Goal: Task Accomplishment & Management: Use online tool/utility

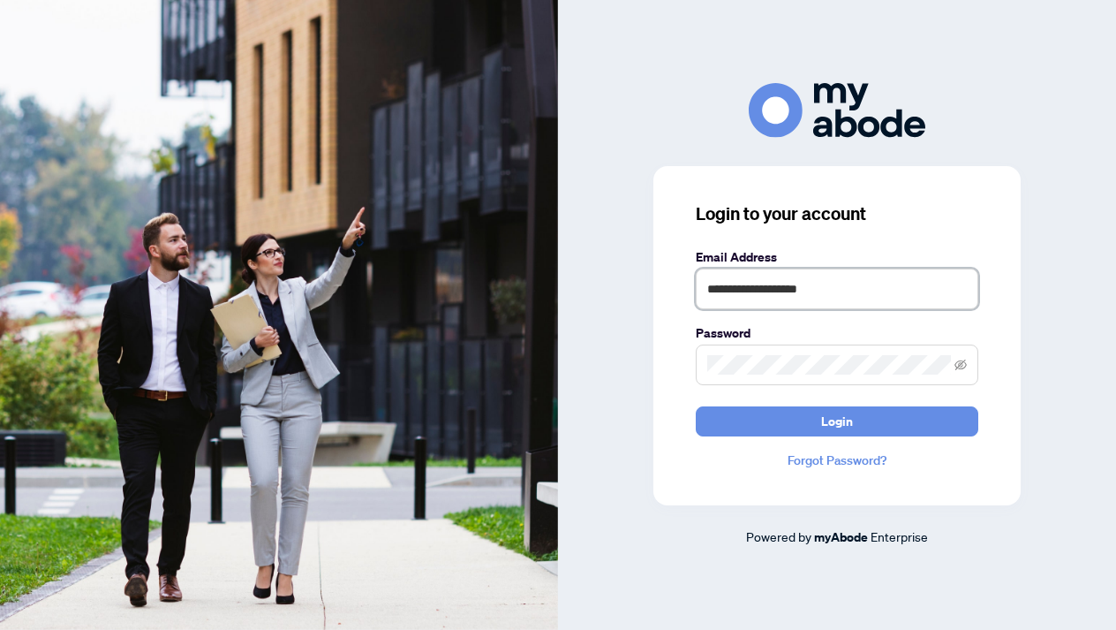
type input "**********"
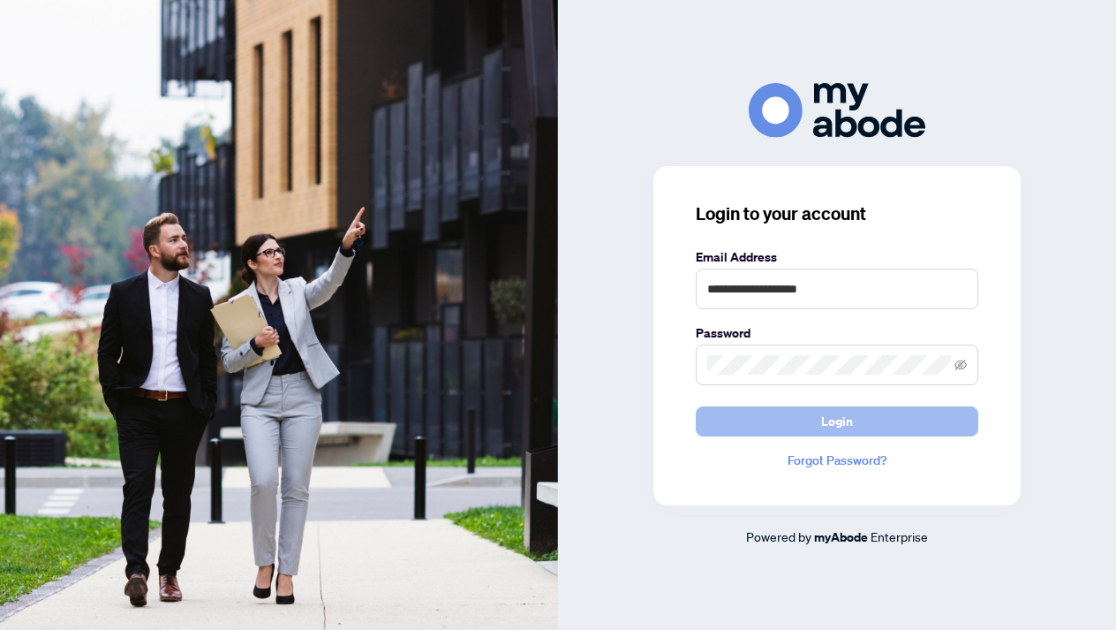
click at [837, 417] on span "Login" at bounding box center [837, 421] width 32 height 28
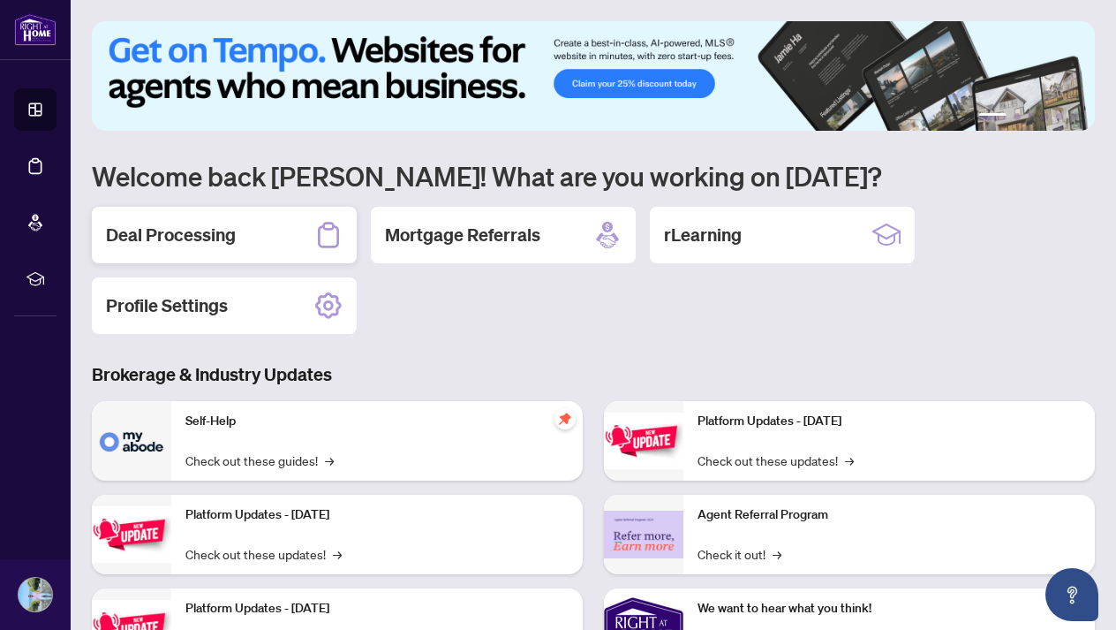
click at [259, 243] on div "Deal Processing" at bounding box center [224, 235] width 265 height 57
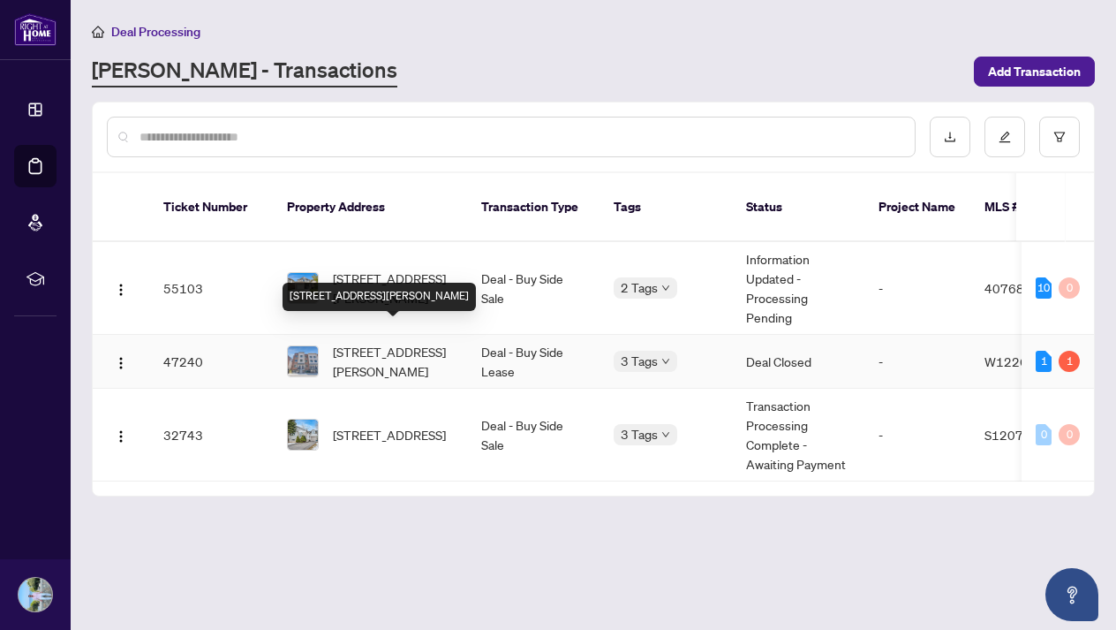
click at [382, 342] on span "[STREET_ADDRESS][PERSON_NAME]" at bounding box center [393, 361] width 120 height 39
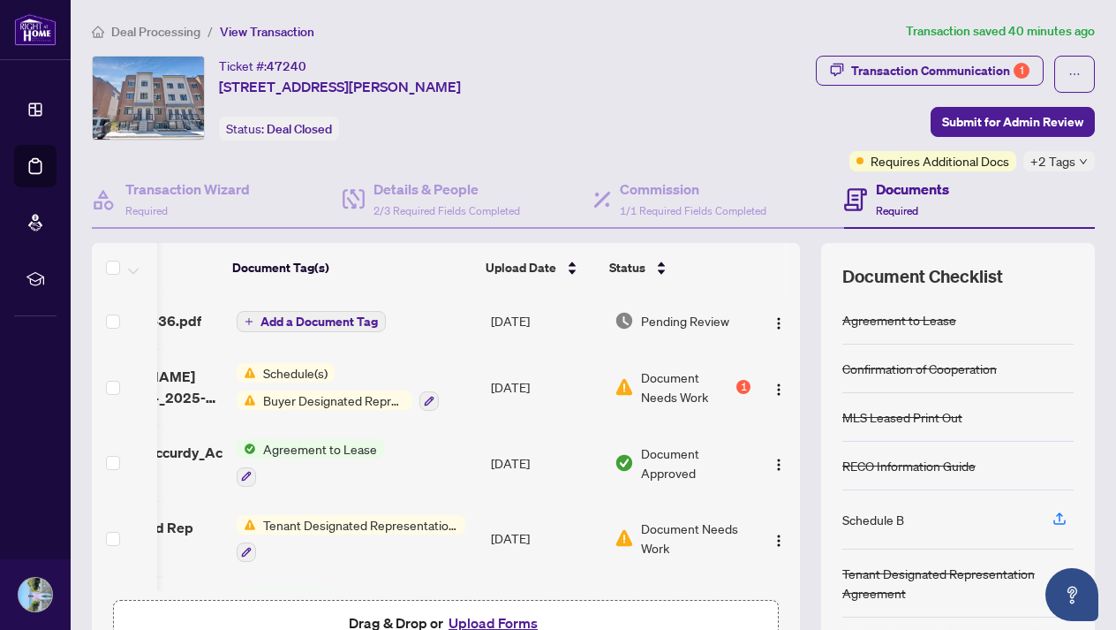
click at [738, 388] on div "1" at bounding box center [743, 387] width 14 height 14
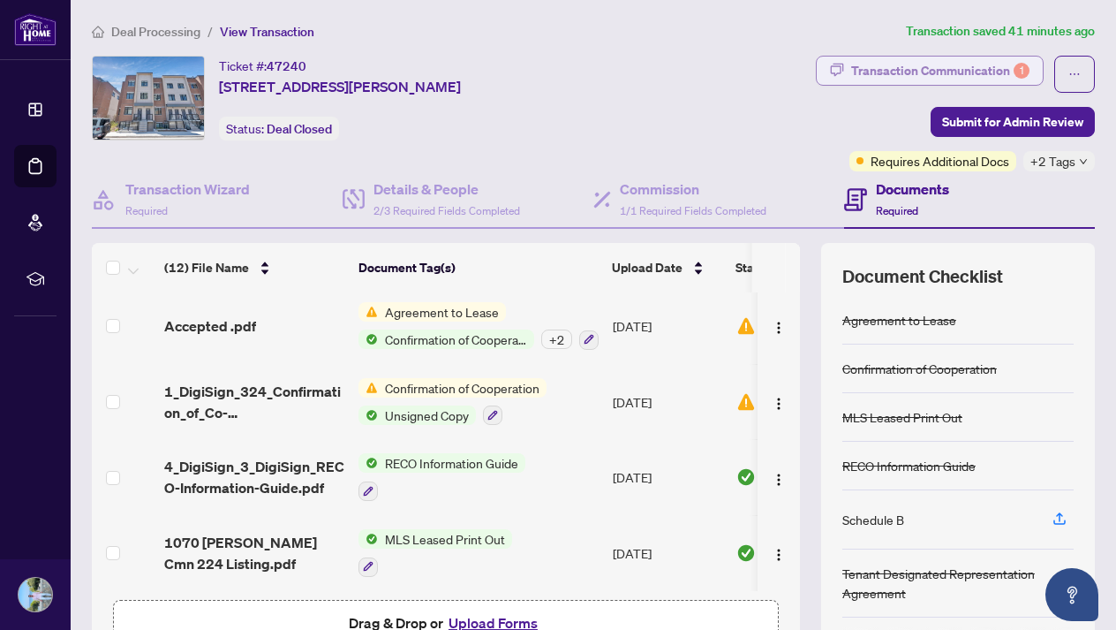
click at [1015, 84] on button "Transaction Communication 1" at bounding box center [930, 71] width 228 height 30
click at [998, 81] on div "Transaction Communication Sort: Newest Filter: Select filter Post Nothing to se…" at bounding box center [558, 315] width 1116 height 630
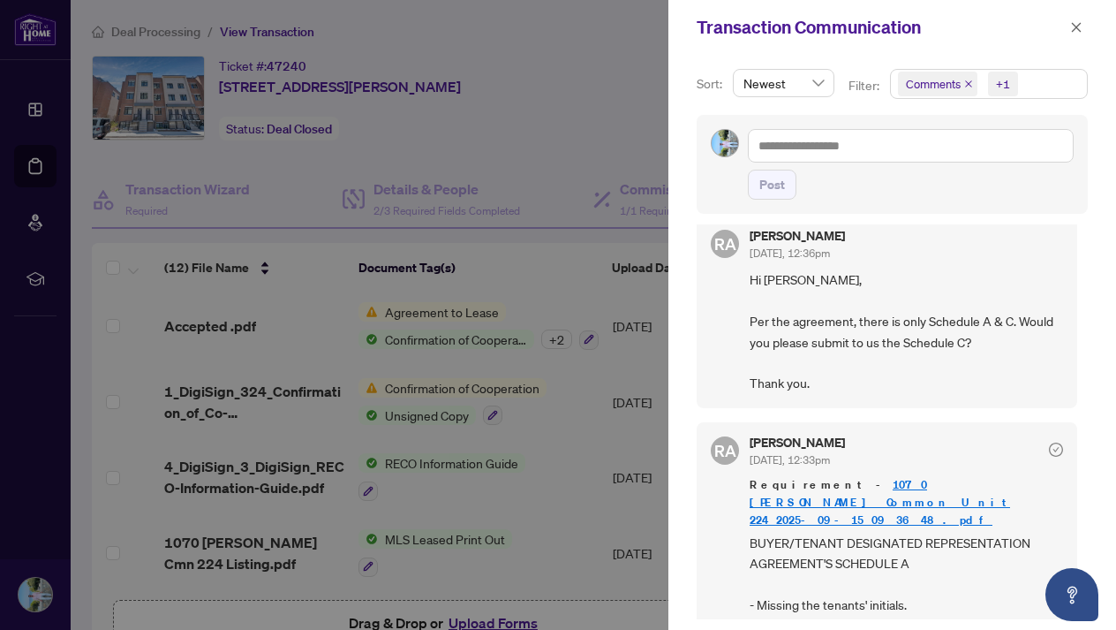
scroll to position [11, 0]
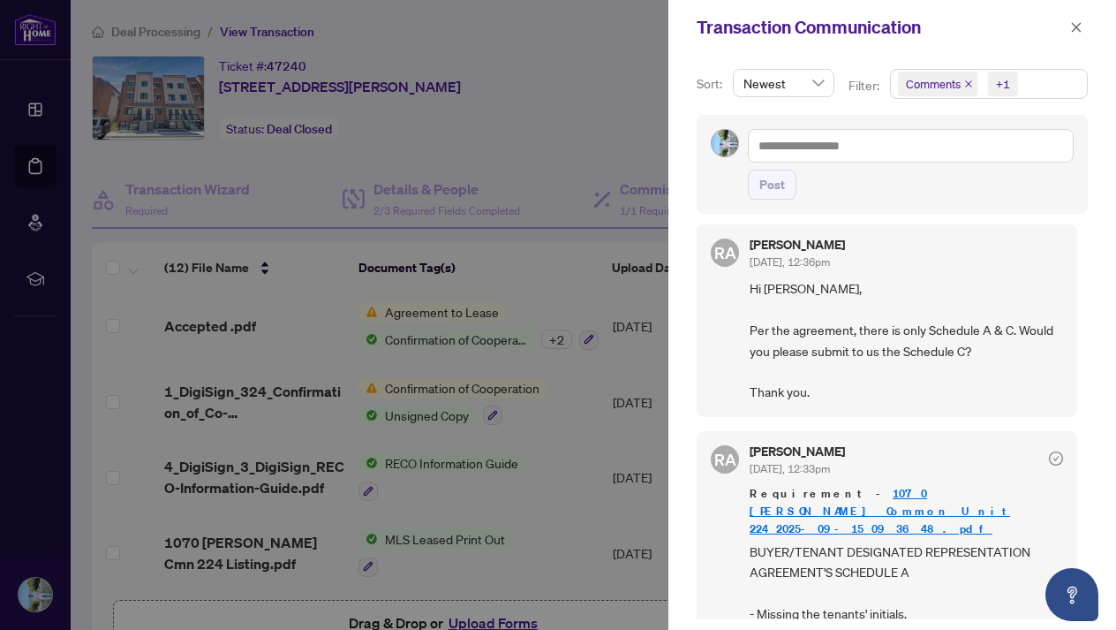
click at [539, 142] on div at bounding box center [558, 315] width 1116 height 630
click at [1077, 33] on icon "close" at bounding box center [1076, 27] width 12 height 12
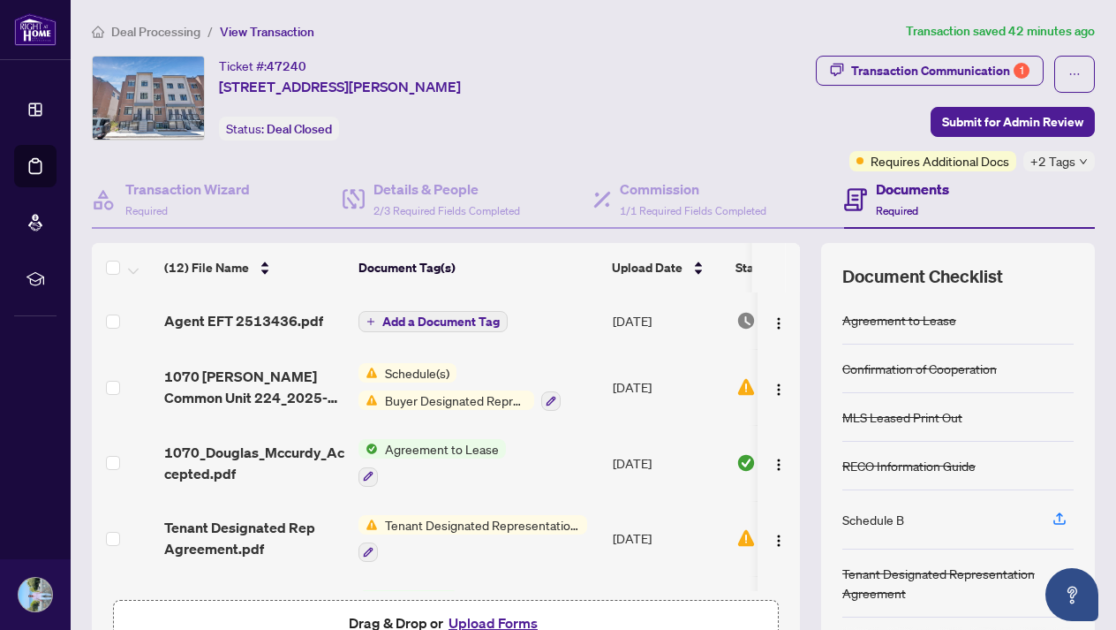
scroll to position [0, 0]
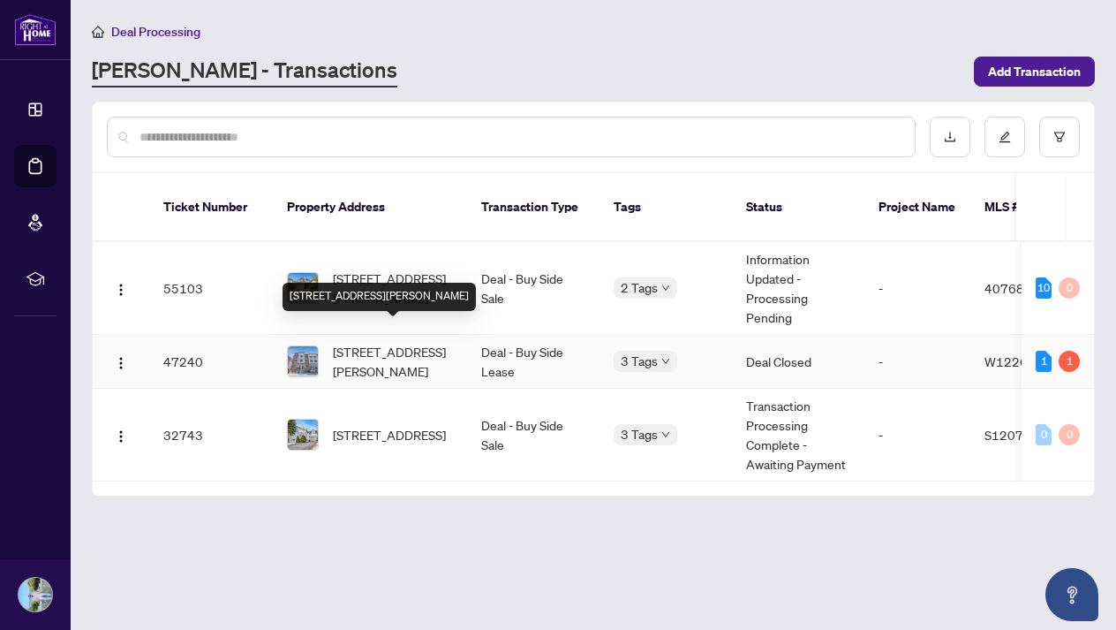
click at [416, 342] on span "[STREET_ADDRESS][PERSON_NAME]" at bounding box center [393, 361] width 120 height 39
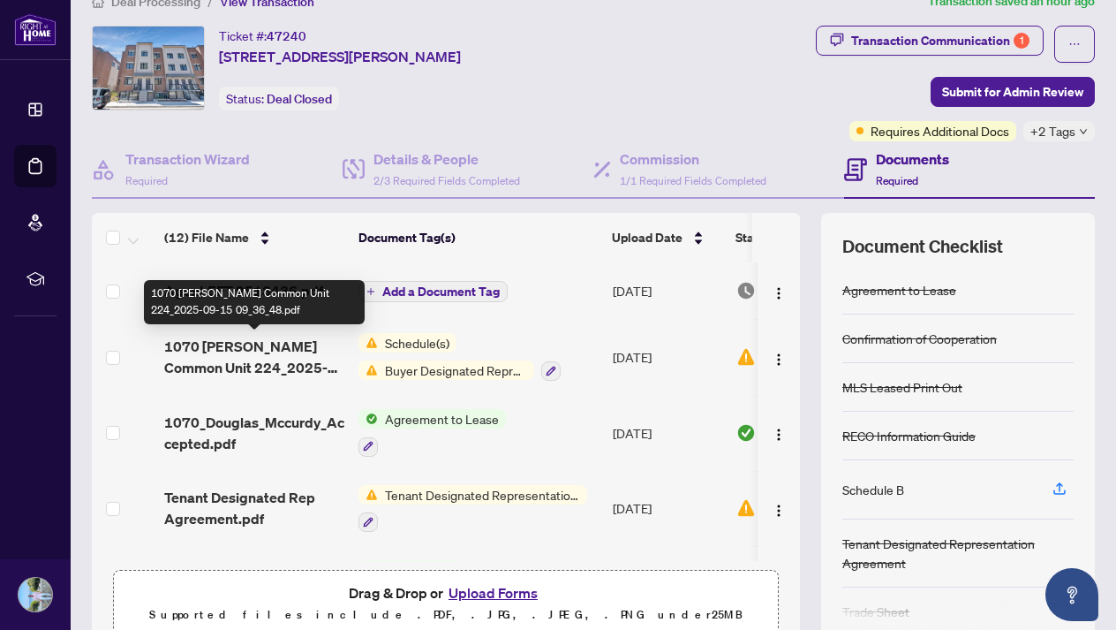
click at [306, 359] on span "1070 [PERSON_NAME] Common Unit 224_2025-09-15 09_36_48.pdf" at bounding box center [254, 357] width 180 height 42
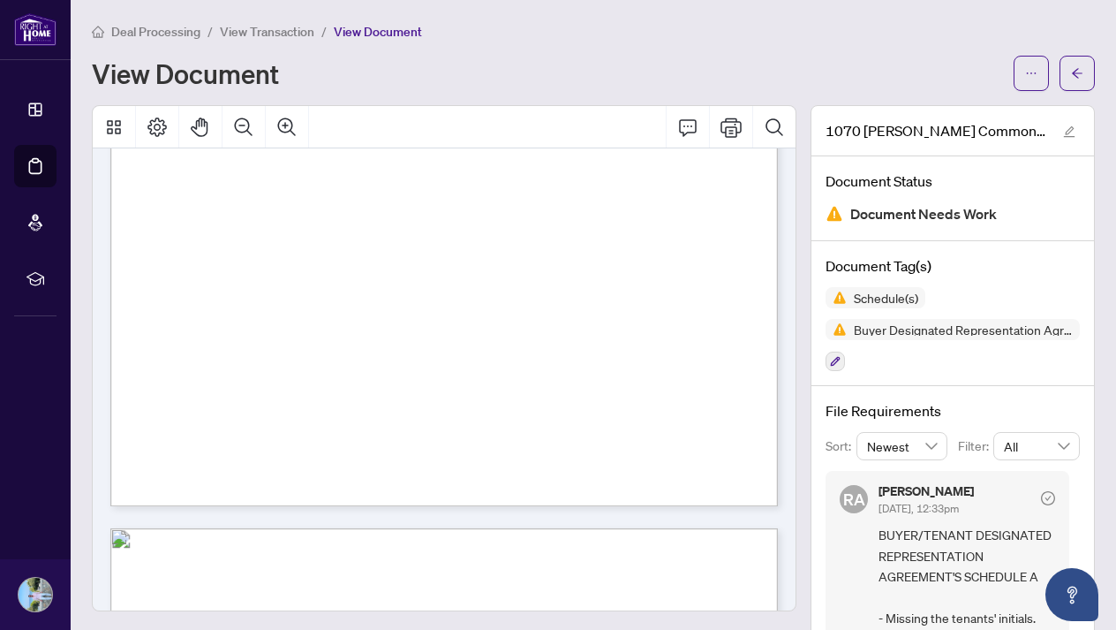
scroll to position [291, 0]
